Goal: Task Accomplishment & Management: Manage account settings

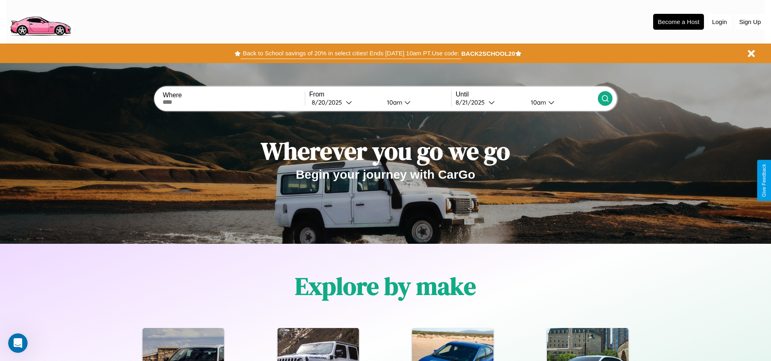
click at [351, 53] on button "Back to School savings of 20% in select cities! Ends [DATE] 10am PT. Use code:" at bounding box center [351, 53] width 220 height 11
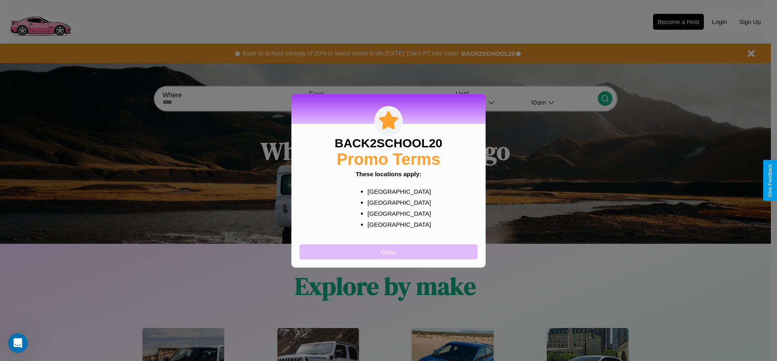
click at [389, 251] on button "Close" at bounding box center [389, 251] width 178 height 15
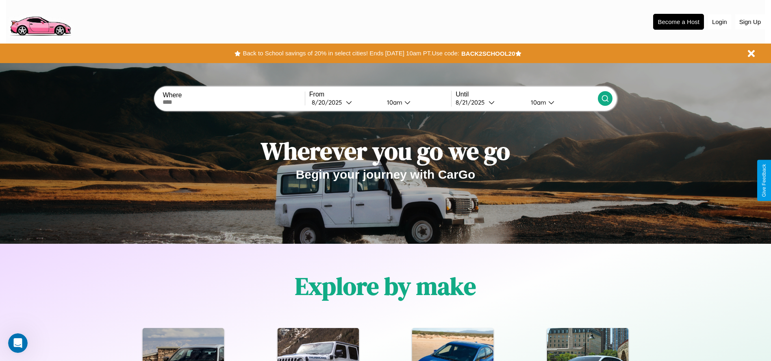
scroll to position [169, 0]
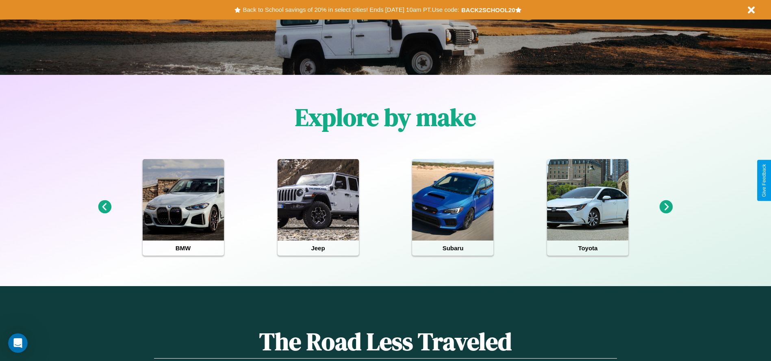
click at [666, 207] on icon at bounding box center [666, 206] width 13 height 13
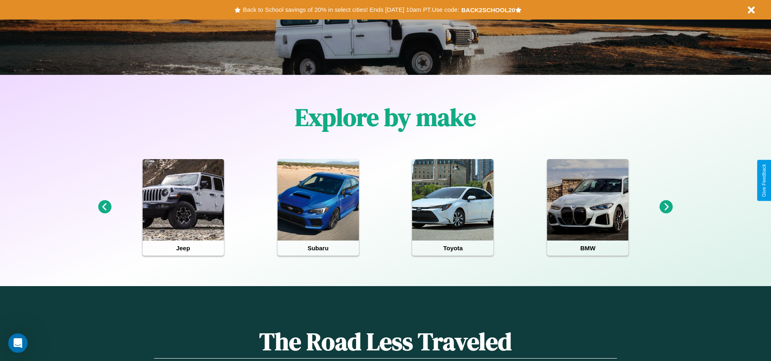
click at [666, 207] on icon at bounding box center [666, 206] width 13 height 13
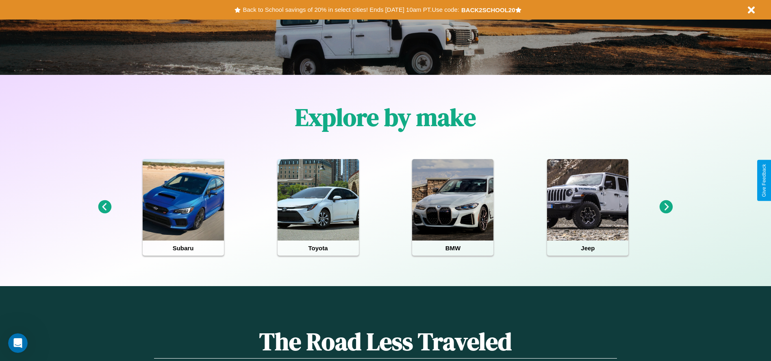
click at [104, 207] on icon at bounding box center [104, 206] width 13 height 13
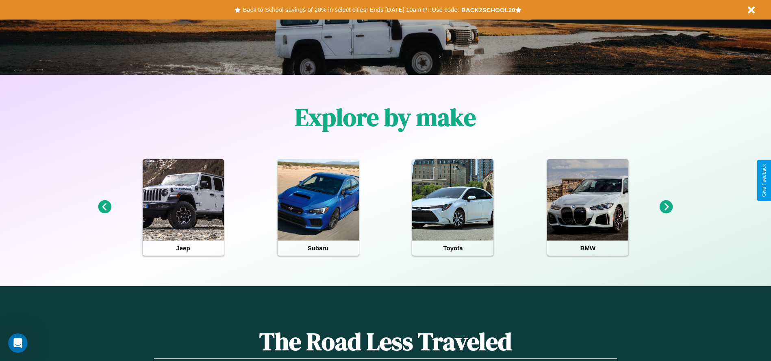
click at [666, 207] on icon at bounding box center [666, 206] width 13 height 13
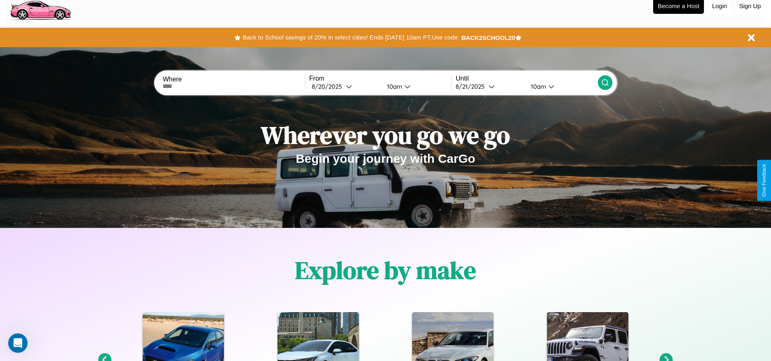
scroll to position [0, 0]
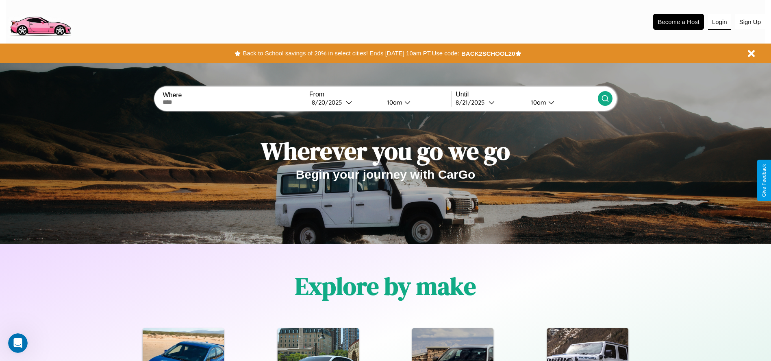
click at [720, 22] on button "Login" at bounding box center [719, 21] width 23 height 15
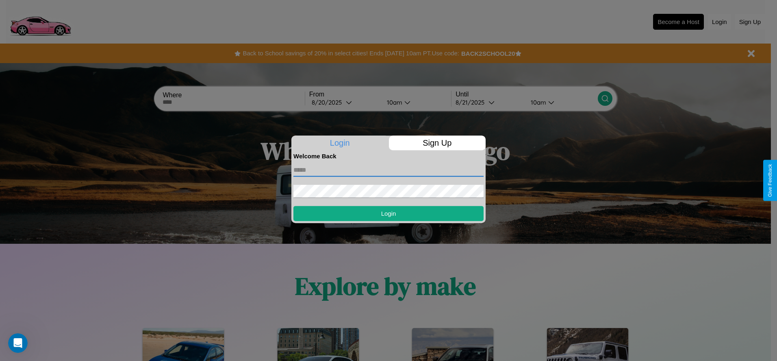
click at [389, 170] on input "text" at bounding box center [389, 169] width 190 height 13
type input "**********"
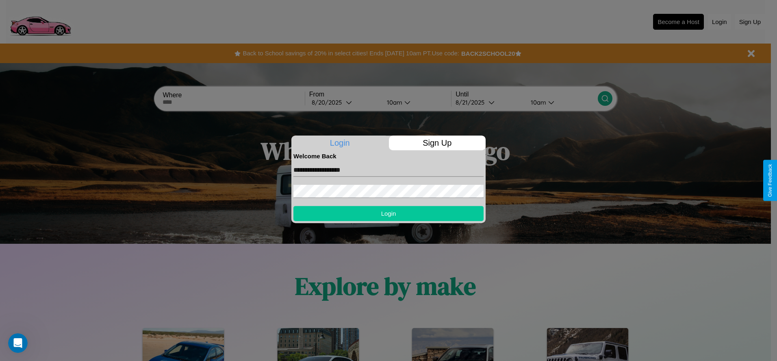
click at [389, 213] on button "Login" at bounding box center [389, 213] width 190 height 15
